Goal: Register for event/course

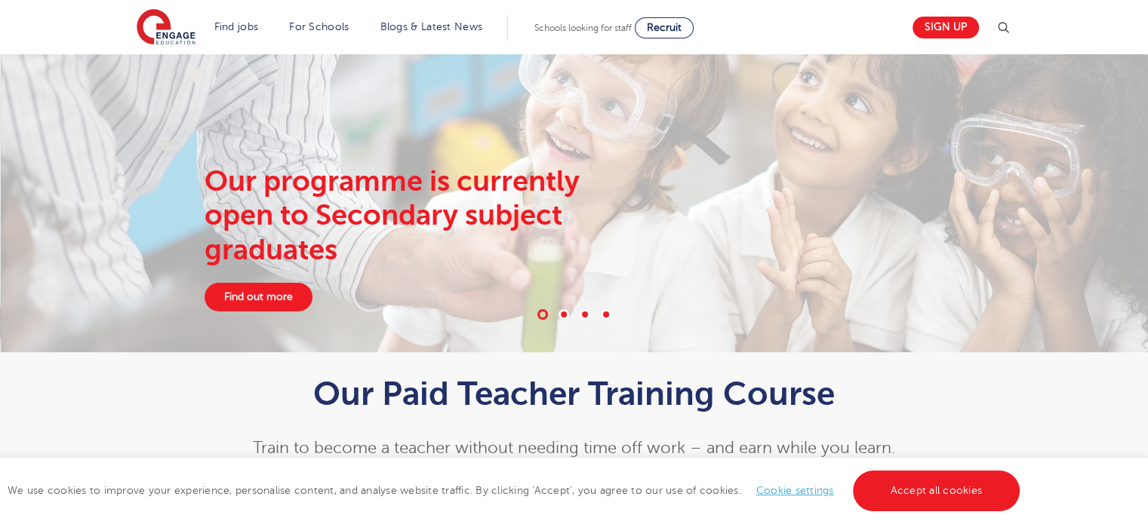
scroll to position [30, 0]
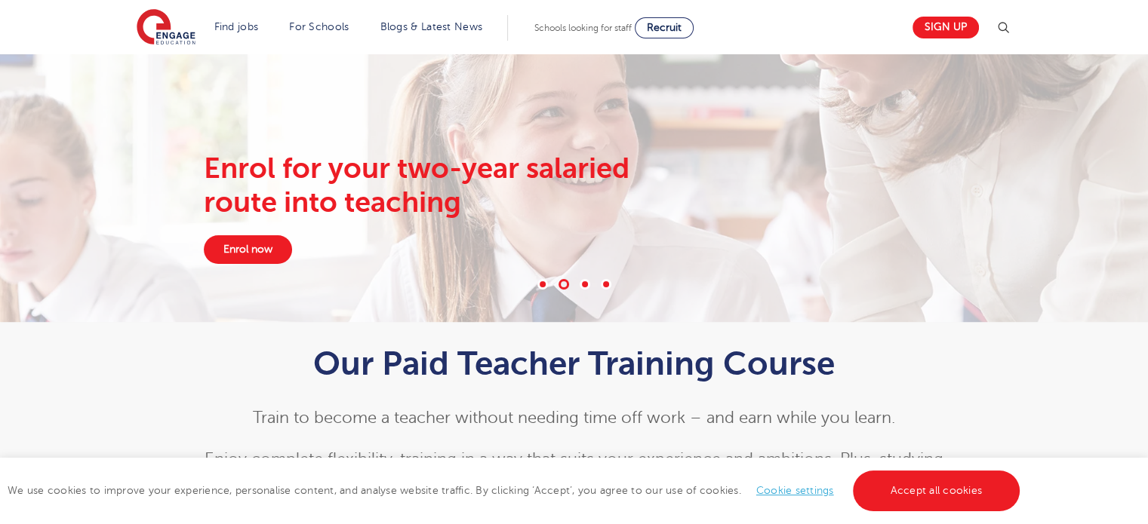
click at [583, 286] on span at bounding box center [585, 284] width 11 height 11
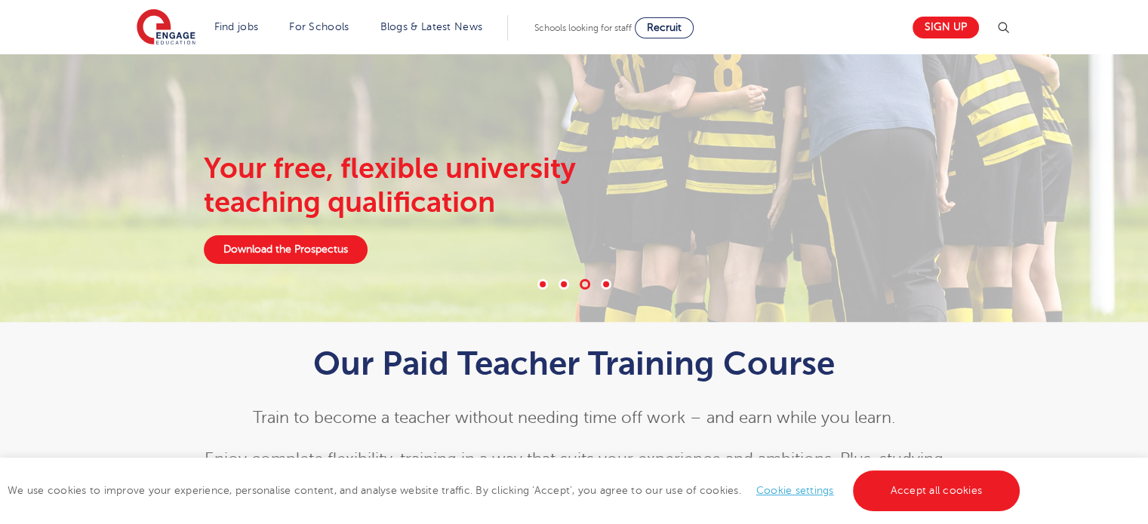
click at [607, 284] on span at bounding box center [606, 284] width 11 height 11
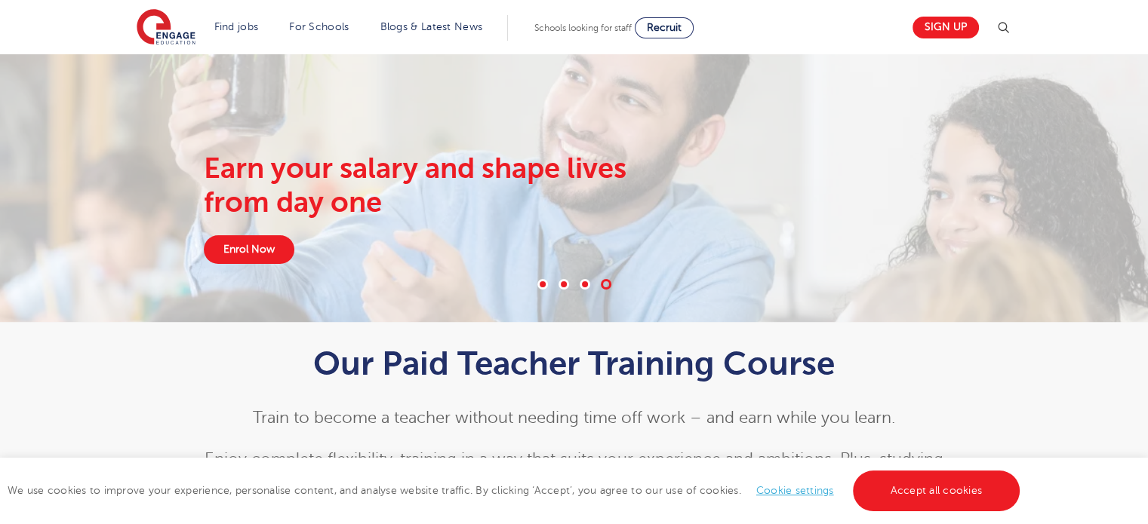
click at [248, 230] on div "Earn your salary and shape lives from day one Enrol Now" at bounding box center [421, 208] width 458 height 112
click at [257, 251] on link "Enrol Now" at bounding box center [249, 249] width 91 height 29
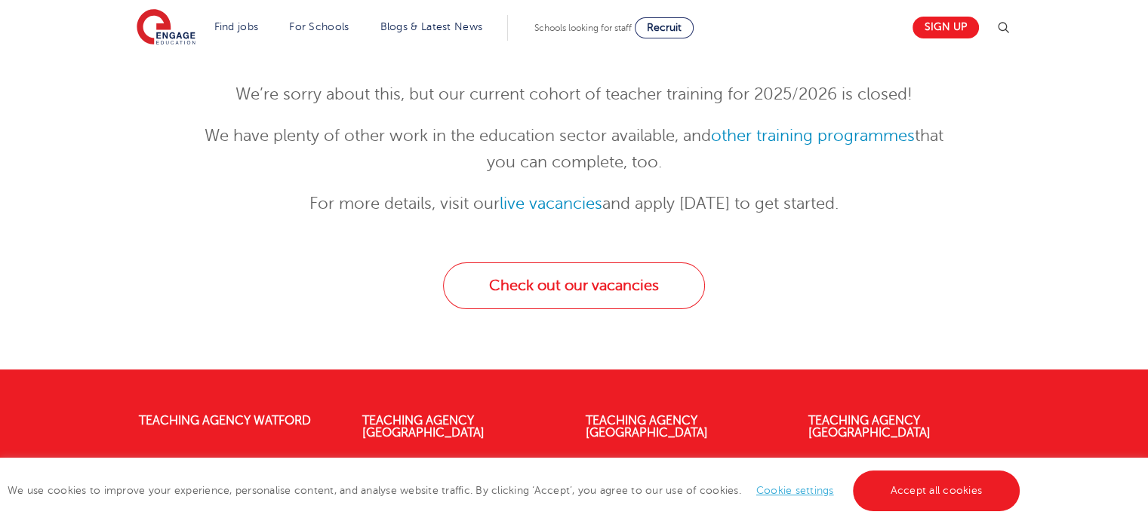
scroll to position [211, 0]
